Goal: Information Seeking & Learning: Learn about a topic

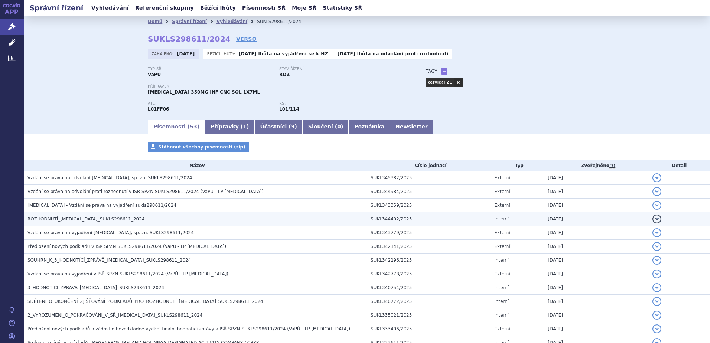
click at [83, 221] on span "ROZHODNUTÍ_LIBTAYO_SUKLS298611_2024" at bounding box center [85, 218] width 117 height 5
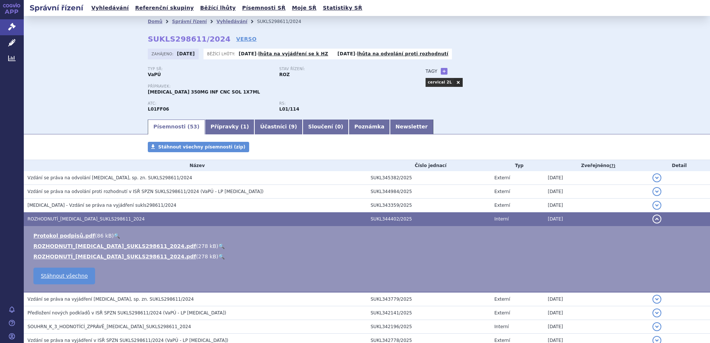
click at [218, 248] on link "🔍" at bounding box center [221, 246] width 6 height 6
click at [8, 13] on link "APP" at bounding box center [12, 9] width 24 height 19
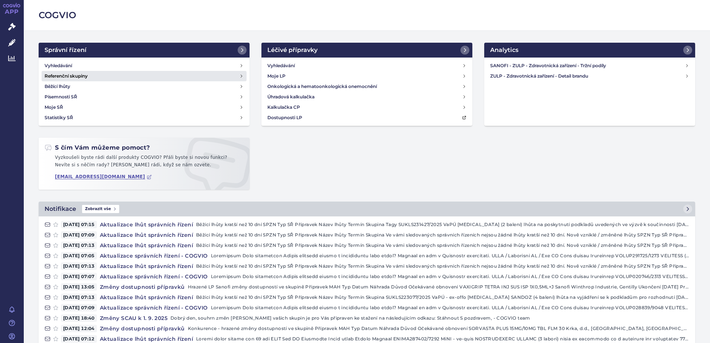
click at [60, 75] on h4 "Referenční skupiny" at bounding box center [66, 75] width 43 height 7
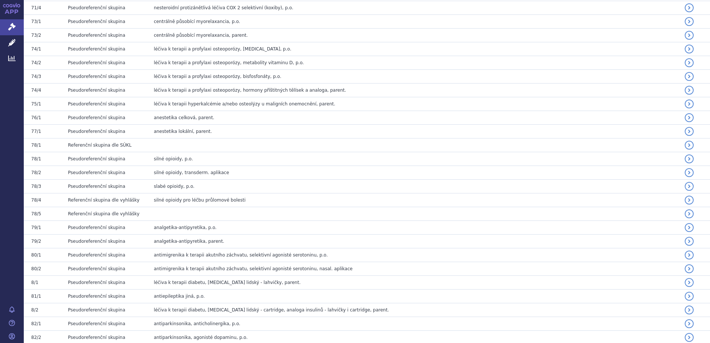
scroll to position [2970, 0]
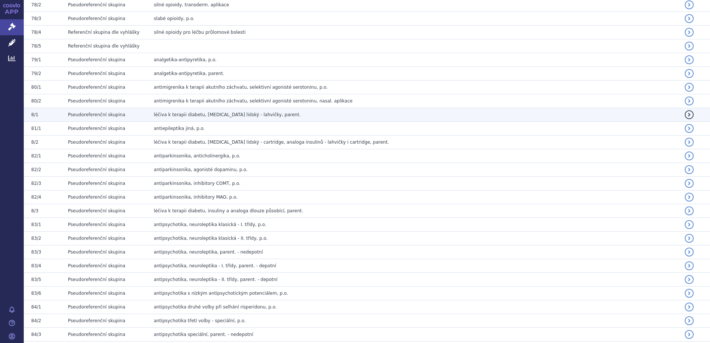
click at [173, 117] on span "léčiva k terapii diabetu, insulin lidský - lahvičky, parent." at bounding box center [227, 114] width 147 height 5
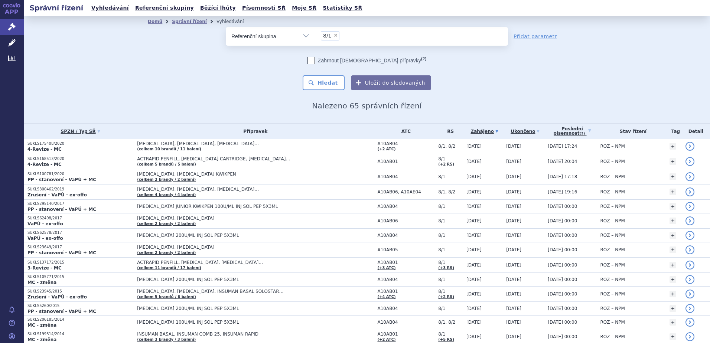
click at [10, 10] on link "APP" at bounding box center [12, 9] width 24 height 19
